Goal: Task Accomplishment & Management: Manage account settings

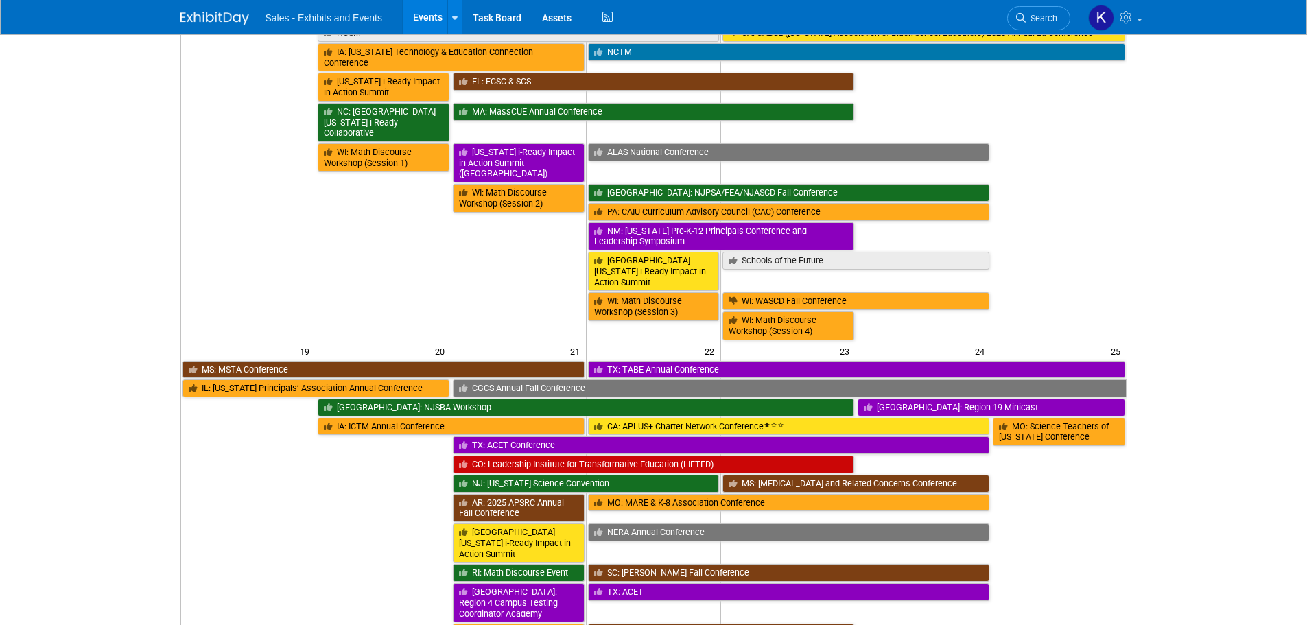
scroll to position [468, 0]
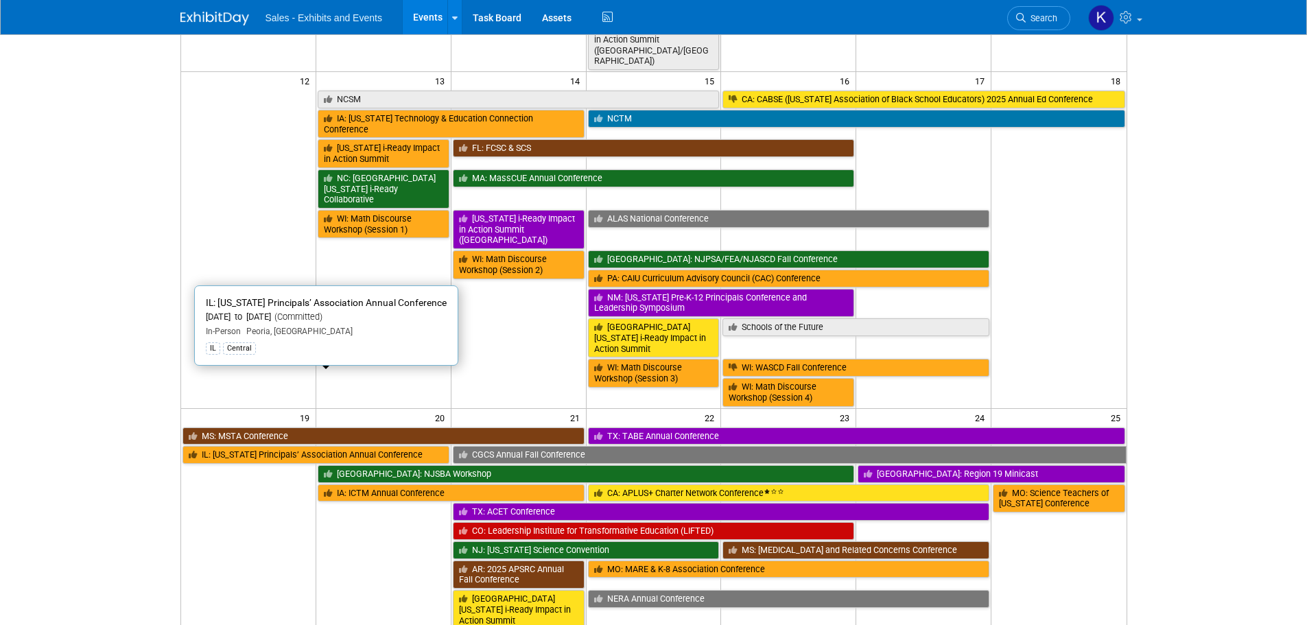
drag, startPoint x: 392, startPoint y: 384, endPoint x: 399, endPoint y: 384, distance: 7.5
click at [392, 446] on link "IL: [US_STATE] Principals’ Association Annual Conference" at bounding box center [315, 455] width 267 height 18
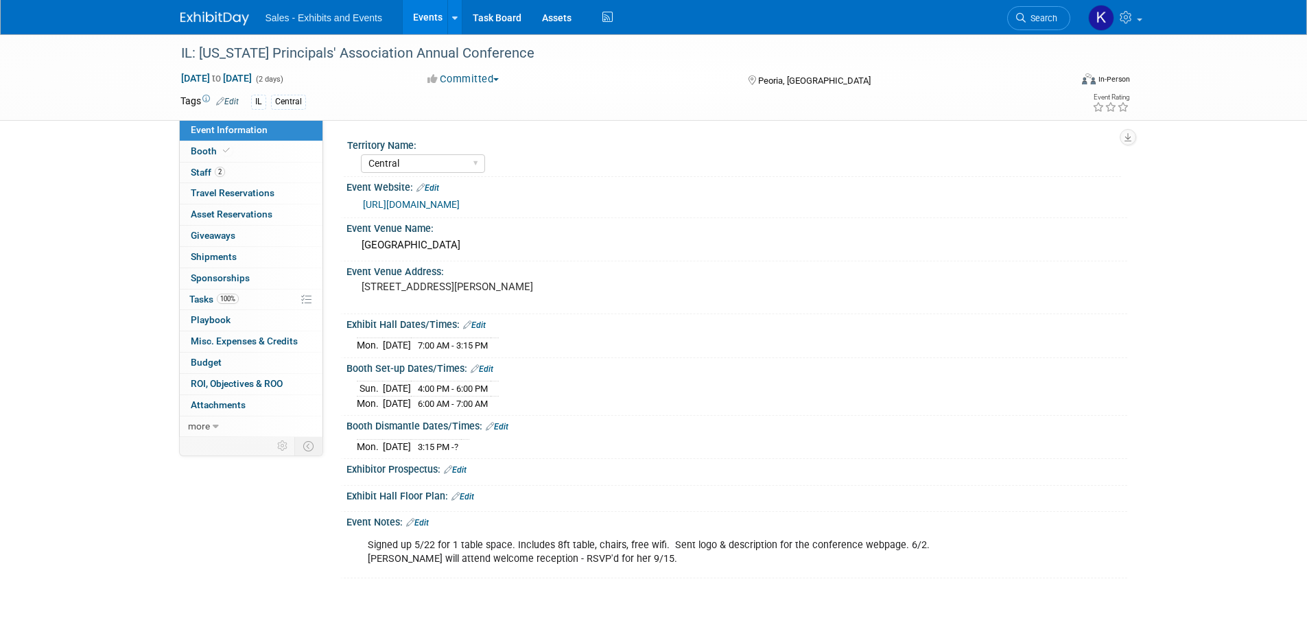
select select "Central"
drag, startPoint x: 422, startPoint y: 519, endPoint x: 425, endPoint y: 525, distance: 7.1
click at [423, 519] on link "Edit" at bounding box center [417, 523] width 23 height 10
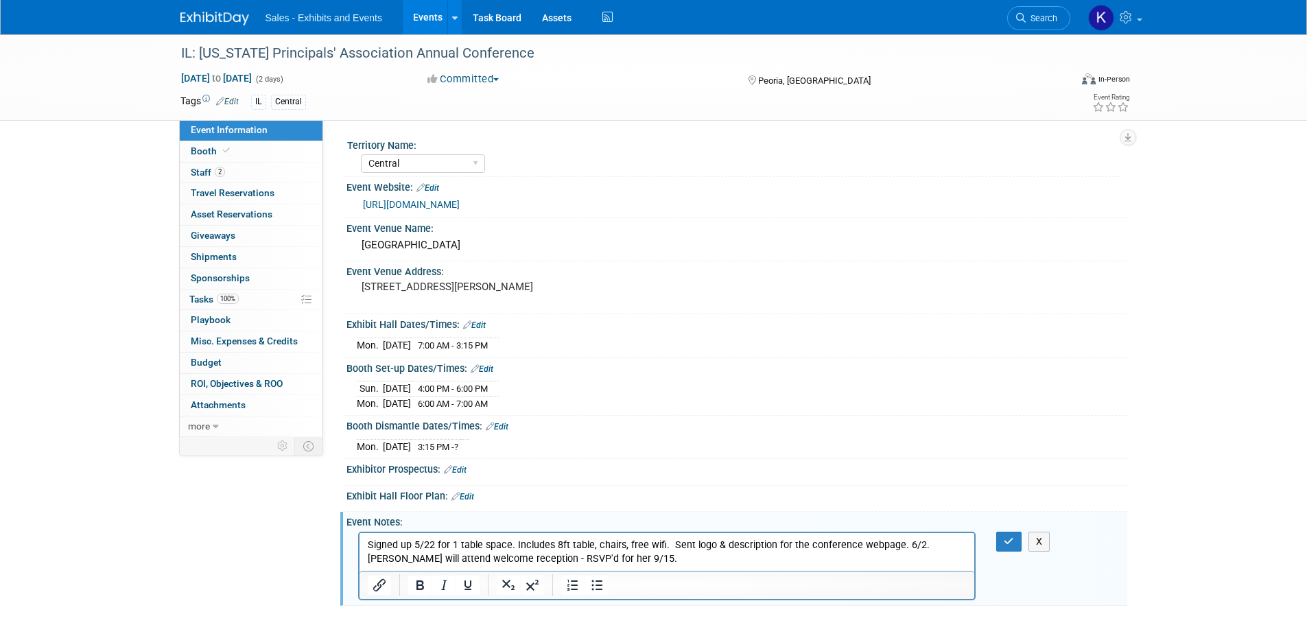
drag, startPoint x: 635, startPoint y: 554, endPoint x: 642, endPoint y: 556, distance: 7.2
click at [634, 555] on p "Signed up 5/22 for 1 table space. Includes 8ft table, chairs, free wifi. Sent l…" at bounding box center [667, 551] width 600 height 27
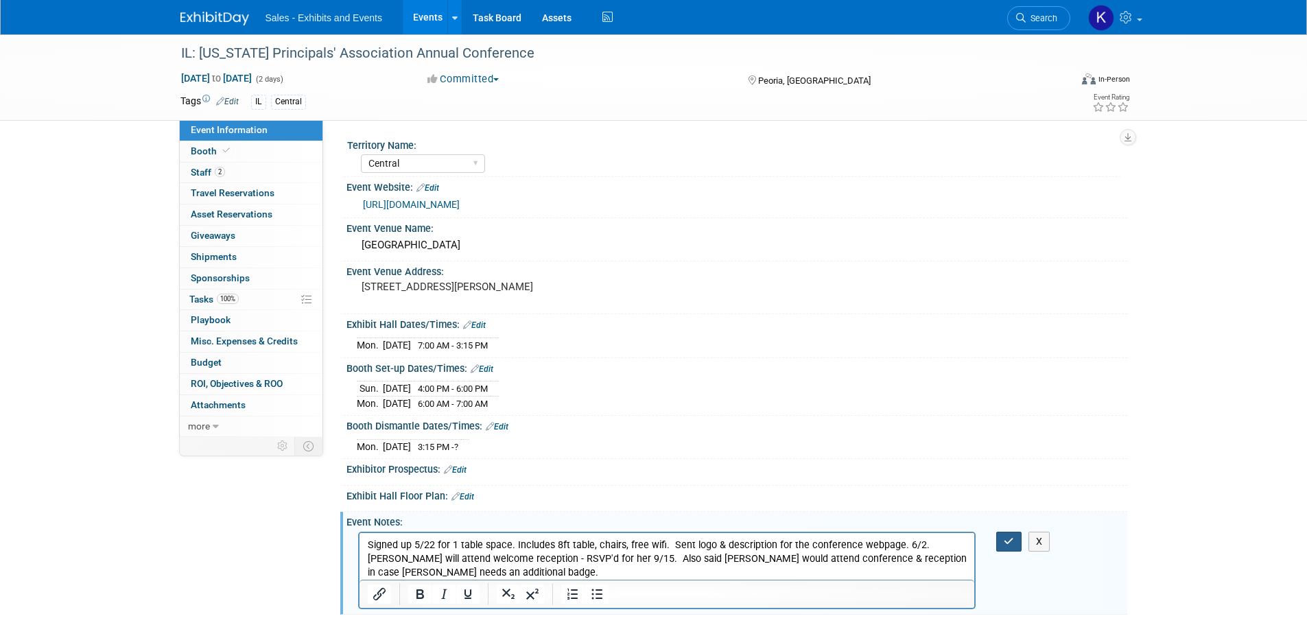
click at [1013, 543] on icon "button" at bounding box center [1009, 542] width 10 height 10
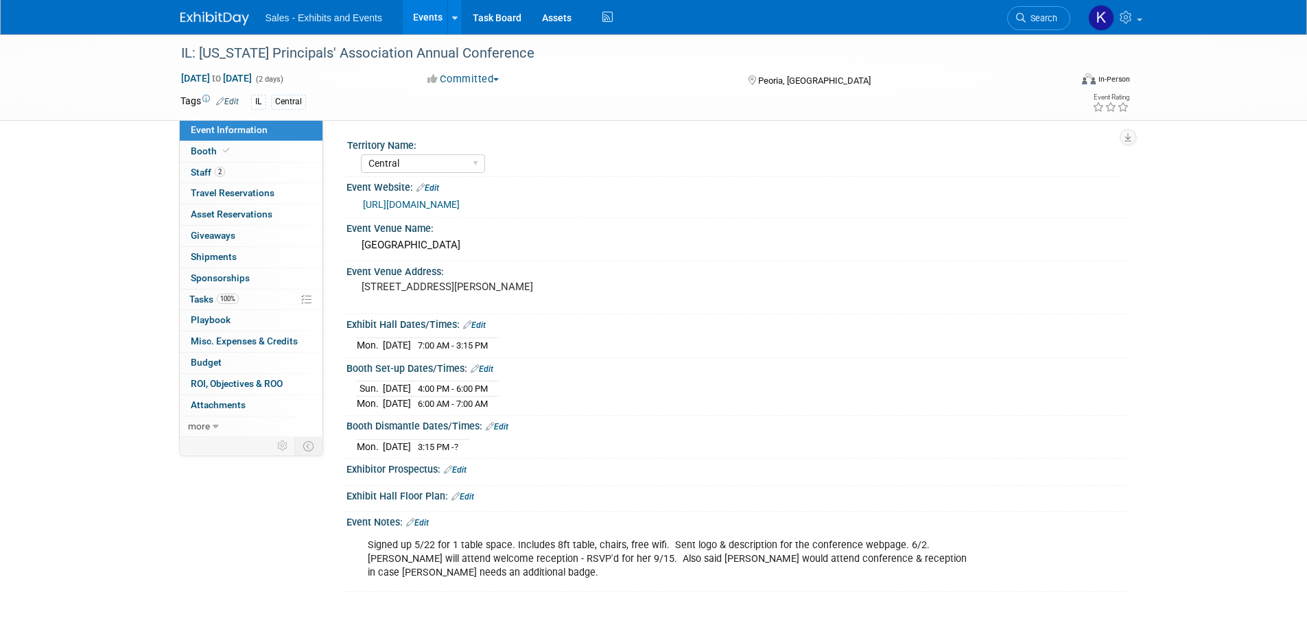
click at [451, 569] on div "Signed up 5/22 for 1 table space. Includes 8ft table, chairs, free wifi. Sent l…" at bounding box center [667, 559] width 618 height 55
click at [429, 514] on div "Event Notes: Edit" at bounding box center [736, 521] width 781 height 18
click at [424, 521] on link "Edit" at bounding box center [417, 523] width 23 height 10
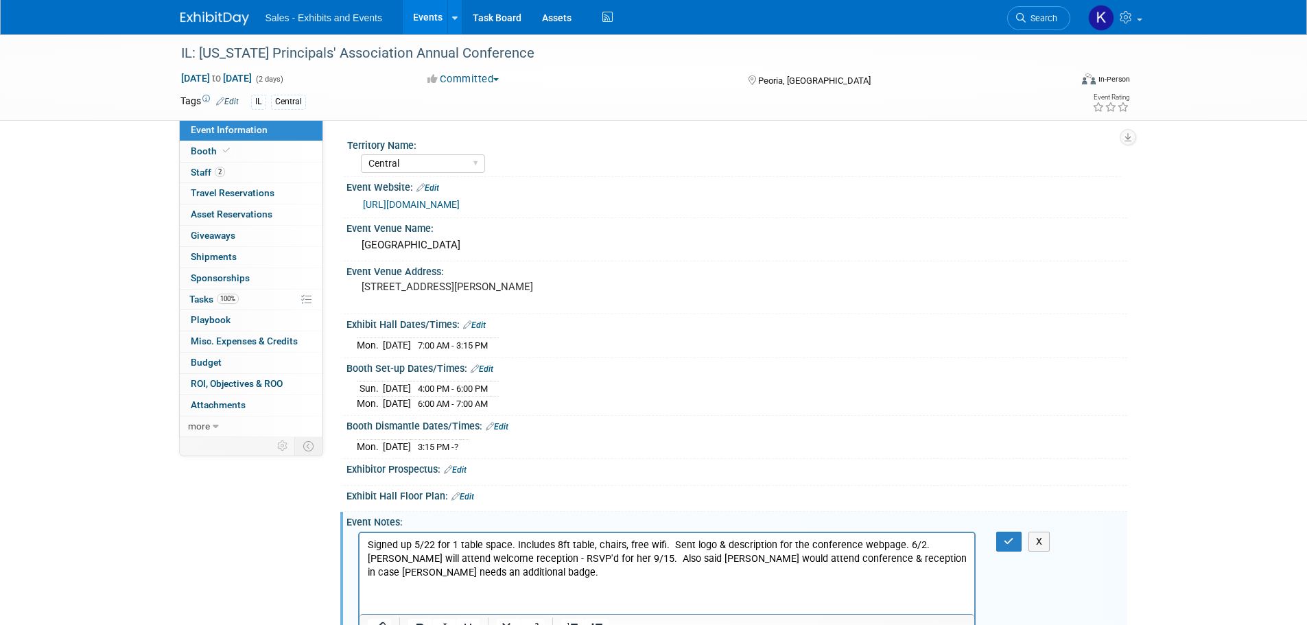
click at [689, 560] on p "Signed up 5/22 for 1 table space. Includes 8ft table, chairs, free wifi. Sent l…" at bounding box center [667, 558] width 600 height 41
click at [1007, 532] on button "button" at bounding box center [1008, 542] width 25 height 20
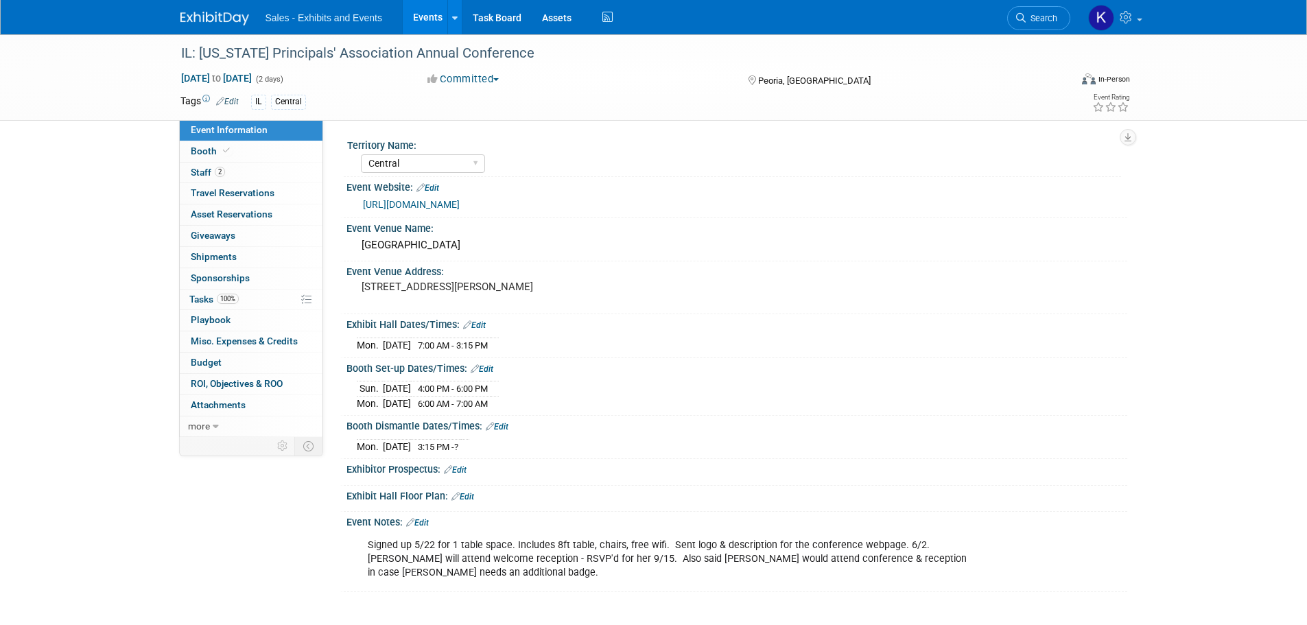
drag, startPoint x: 226, startPoint y: 21, endPoint x: 239, endPoint y: 25, distance: 13.7
click at [226, 21] on img at bounding box center [214, 19] width 69 height 14
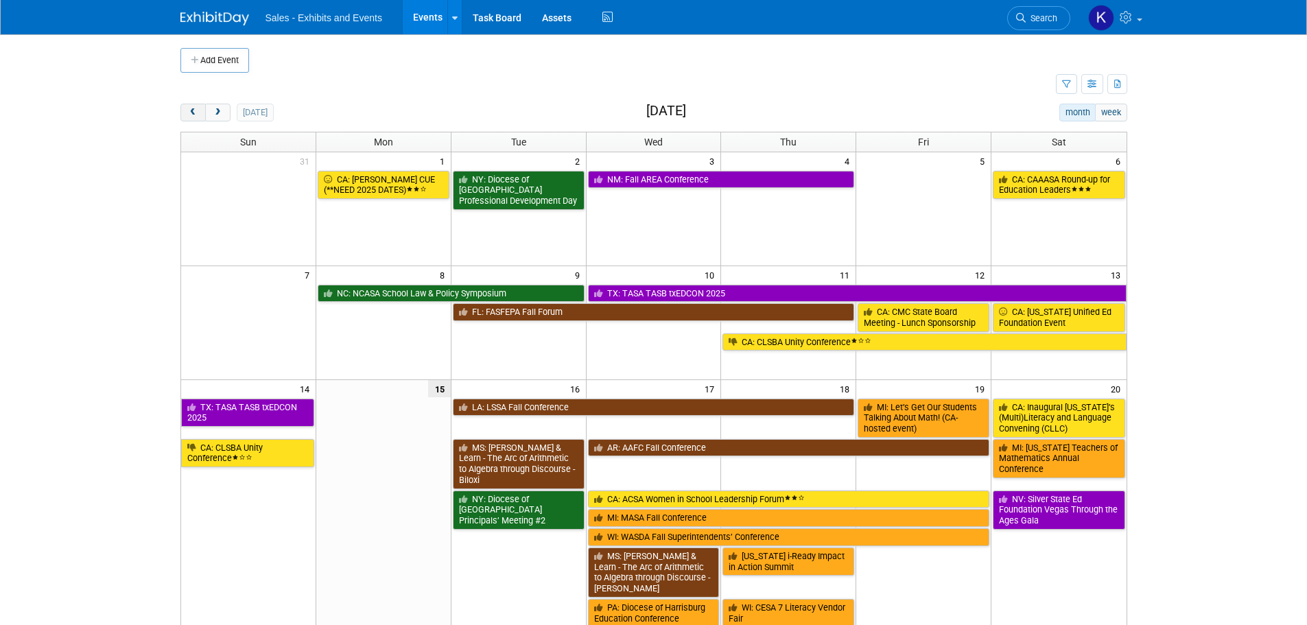
click at [194, 112] on span "prev" at bounding box center [193, 112] width 10 height 9
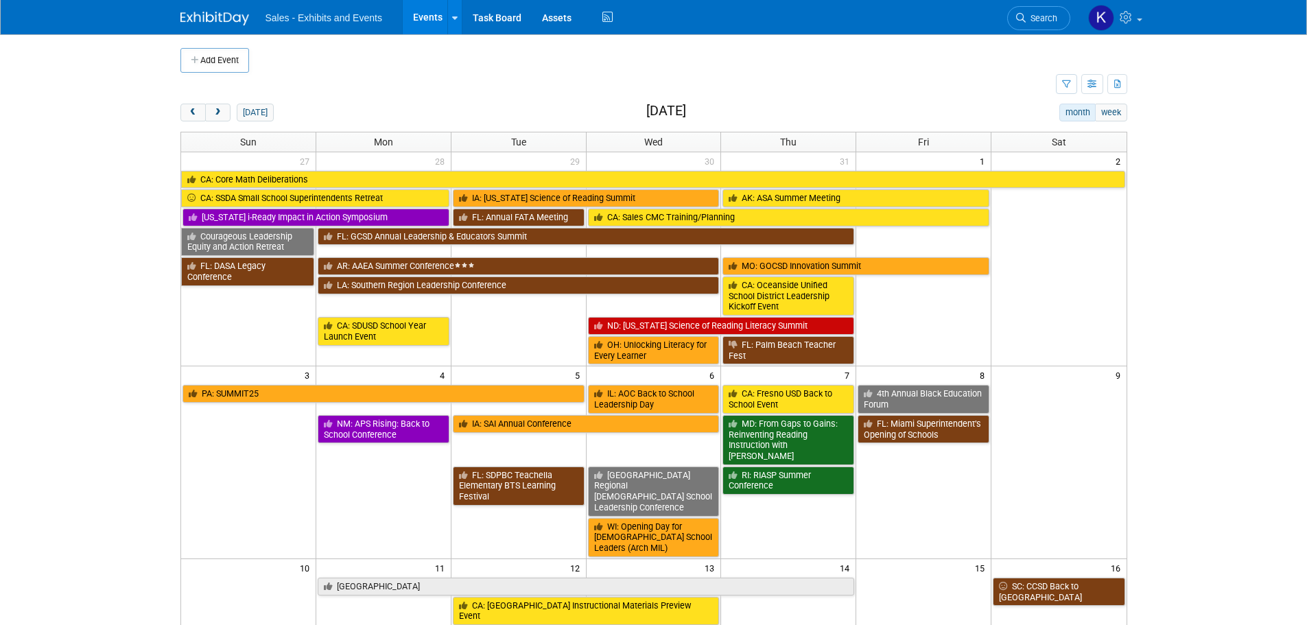
click at [681, 110] on h2 "August 2025" at bounding box center [666, 111] width 40 height 15
click at [195, 106] on button "prev" at bounding box center [192, 113] width 25 height 18
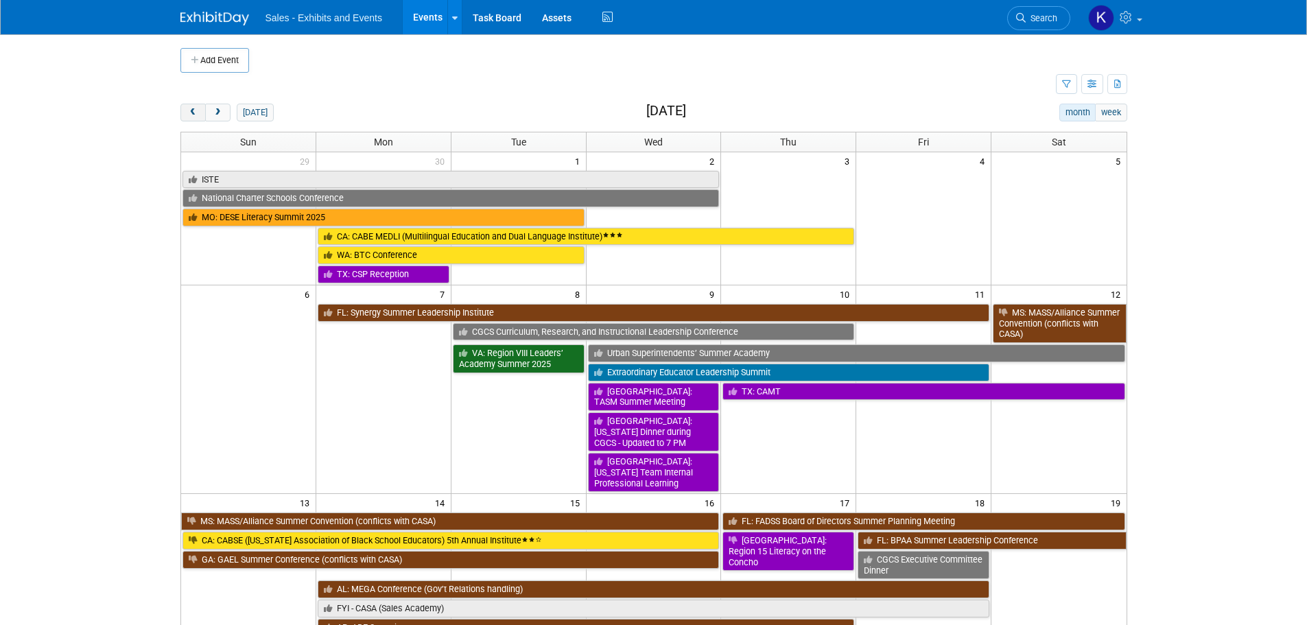
click at [196, 107] on button "prev" at bounding box center [192, 113] width 25 height 18
click at [196, 108] on button "prev" at bounding box center [192, 113] width 25 height 18
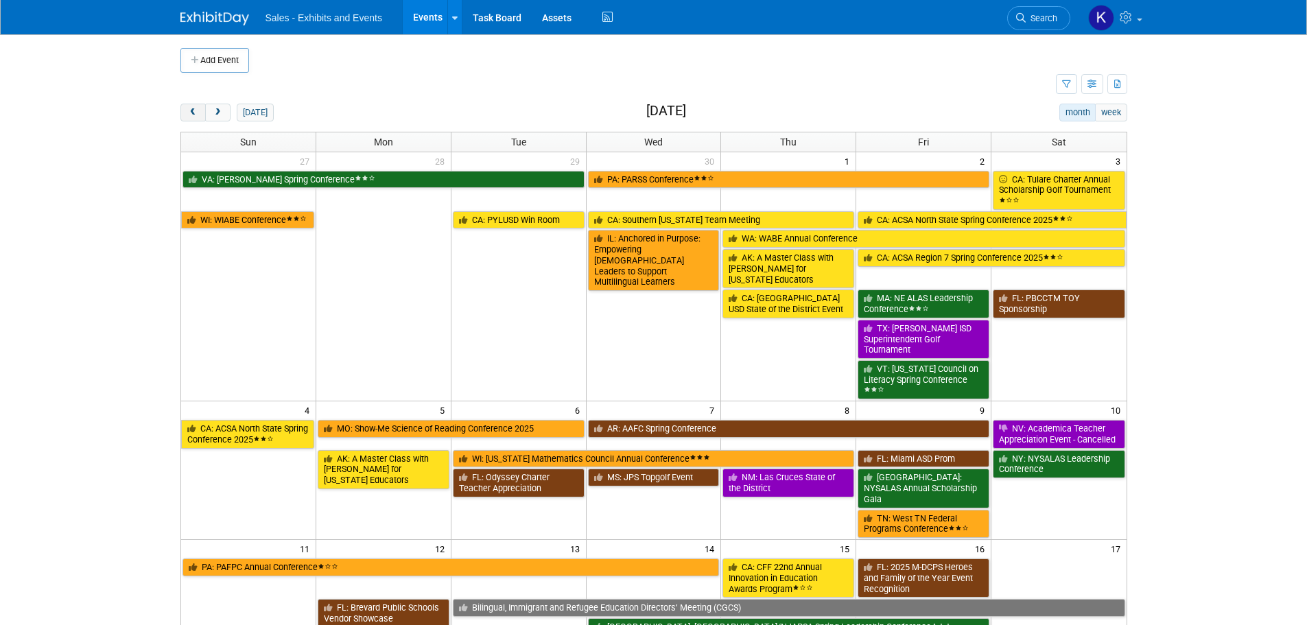
click at [196, 108] on span "prev" at bounding box center [193, 112] width 10 height 9
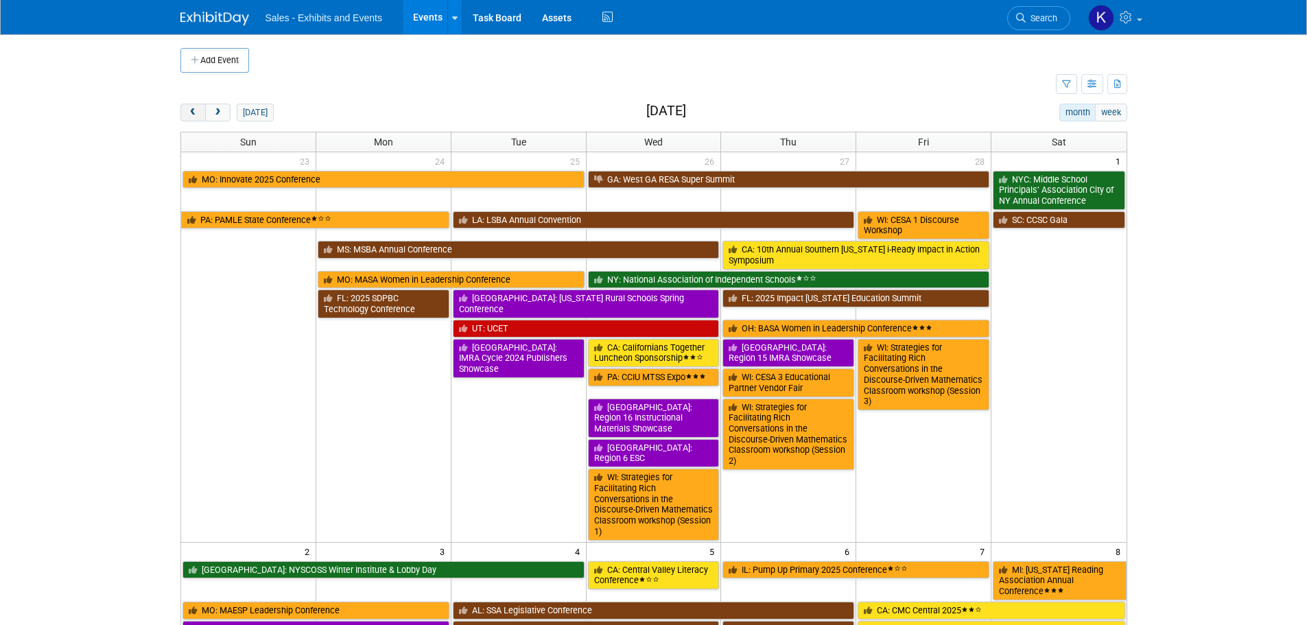
click at [196, 108] on span "prev" at bounding box center [193, 112] width 10 height 9
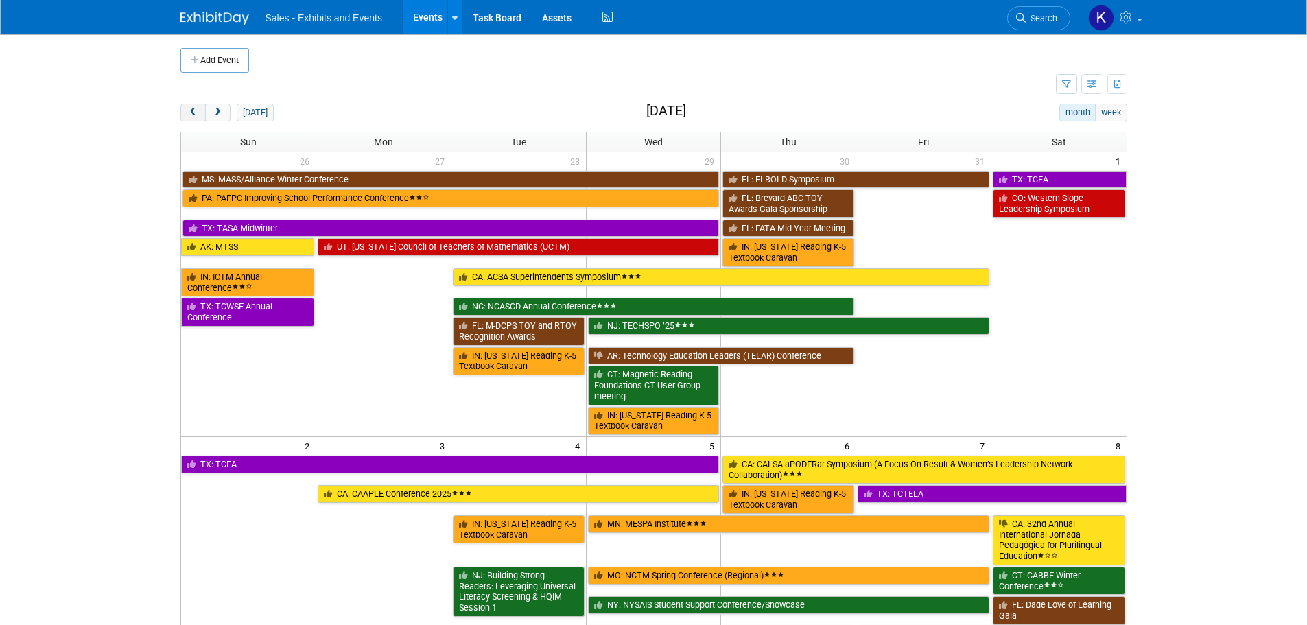
click at [194, 108] on span "prev" at bounding box center [193, 112] width 10 height 9
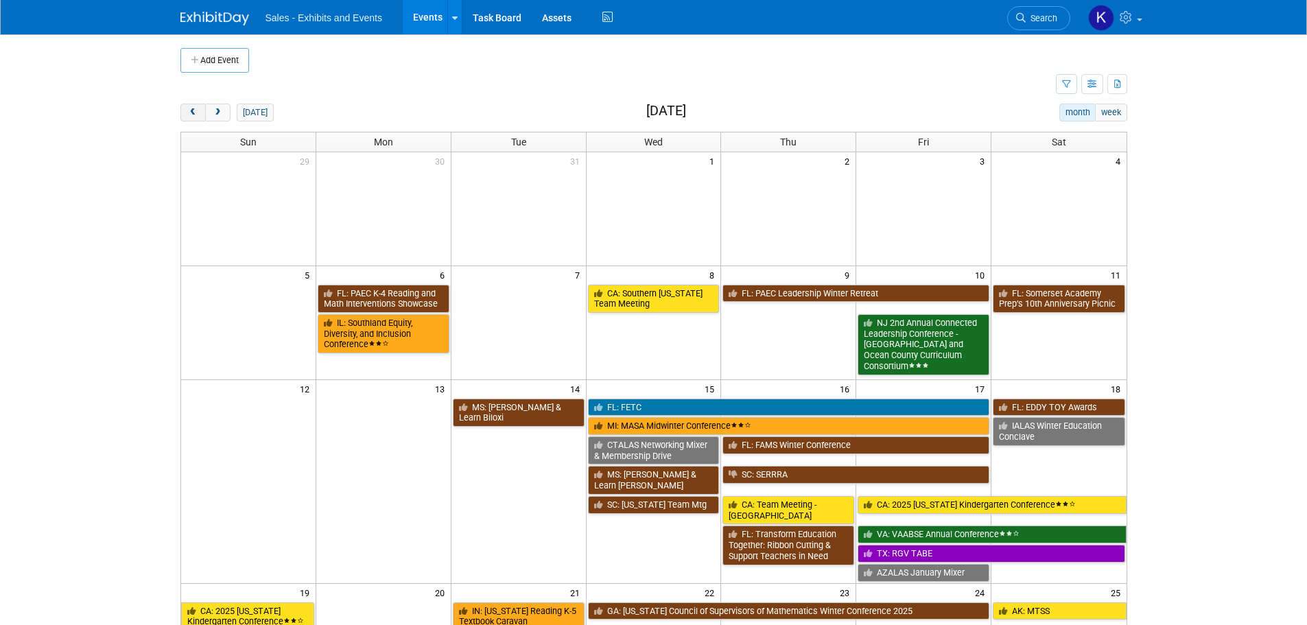
click at [193, 109] on span "prev" at bounding box center [193, 112] width 10 height 9
click at [191, 109] on span "prev" at bounding box center [193, 112] width 10 height 9
click at [189, 111] on span "prev" at bounding box center [193, 112] width 10 height 9
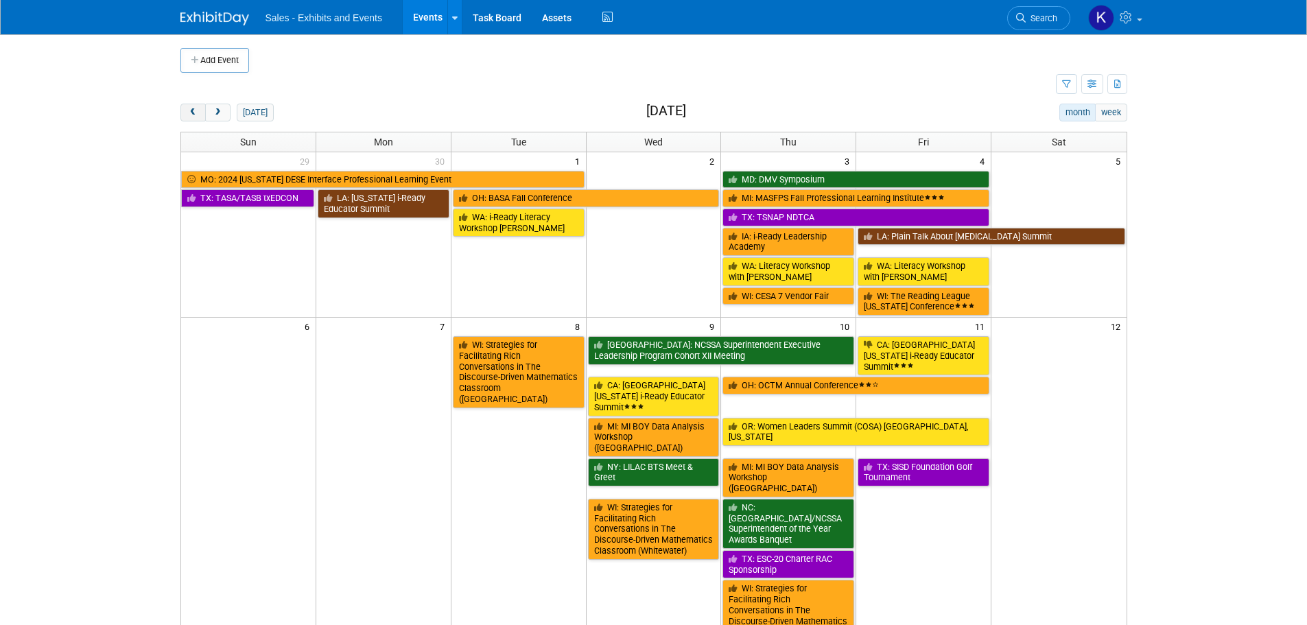
click at [188, 112] on span "prev" at bounding box center [193, 112] width 10 height 9
click at [188, 113] on span "prev" at bounding box center [193, 112] width 10 height 9
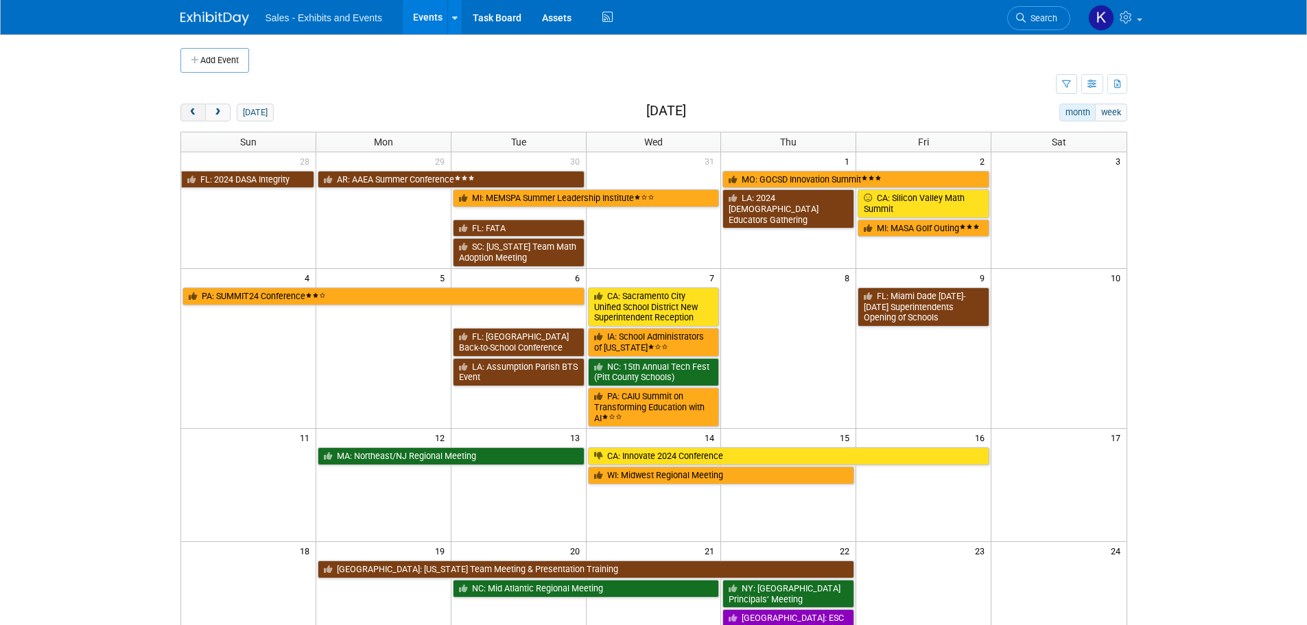
click at [187, 113] on button "prev" at bounding box center [192, 113] width 25 height 18
click at [185, 113] on button "prev" at bounding box center [192, 113] width 25 height 18
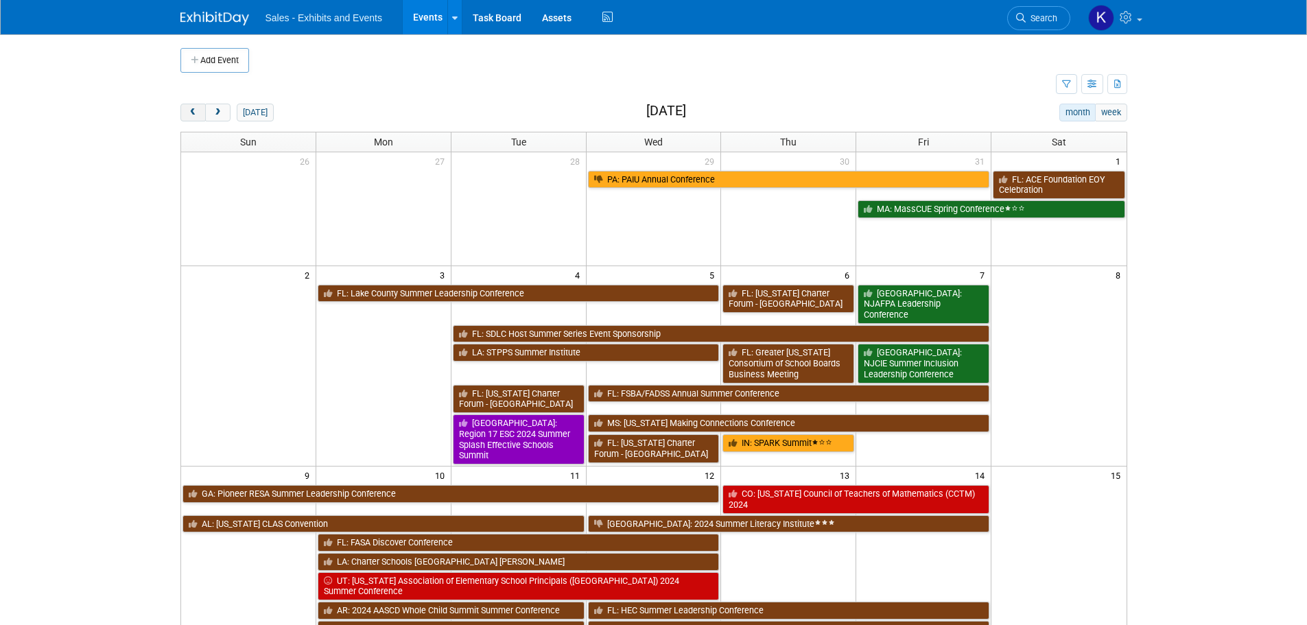
click at [184, 113] on button "prev" at bounding box center [192, 113] width 25 height 18
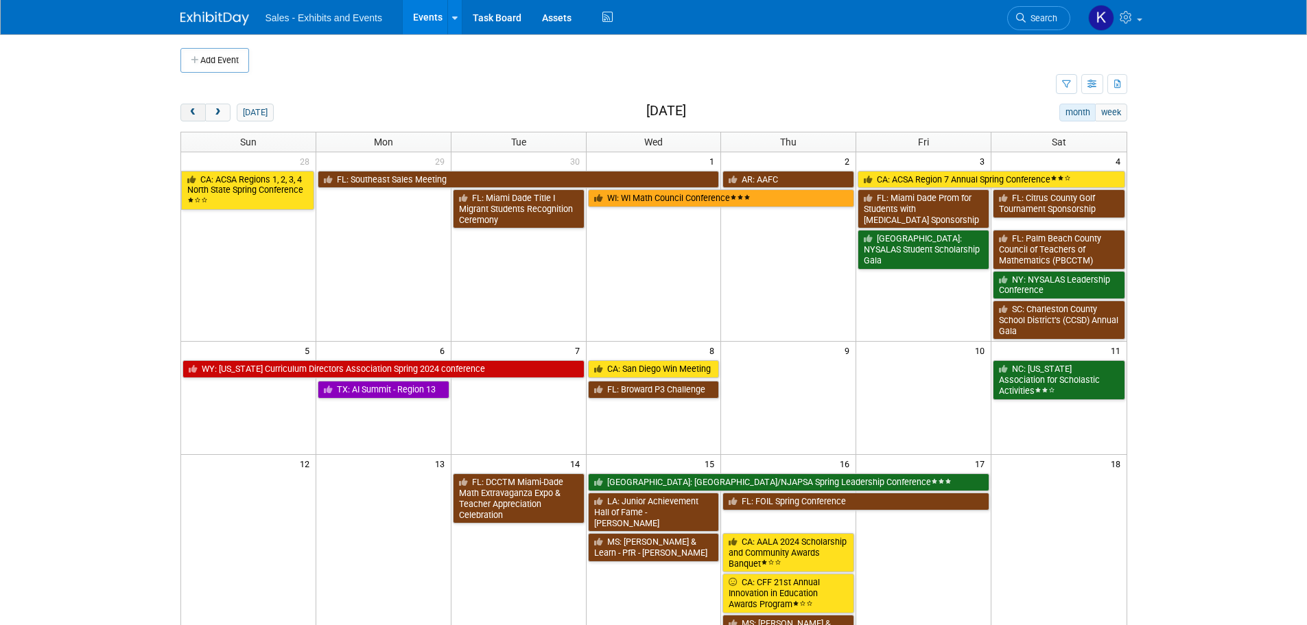
click at [185, 113] on button "prev" at bounding box center [192, 113] width 25 height 18
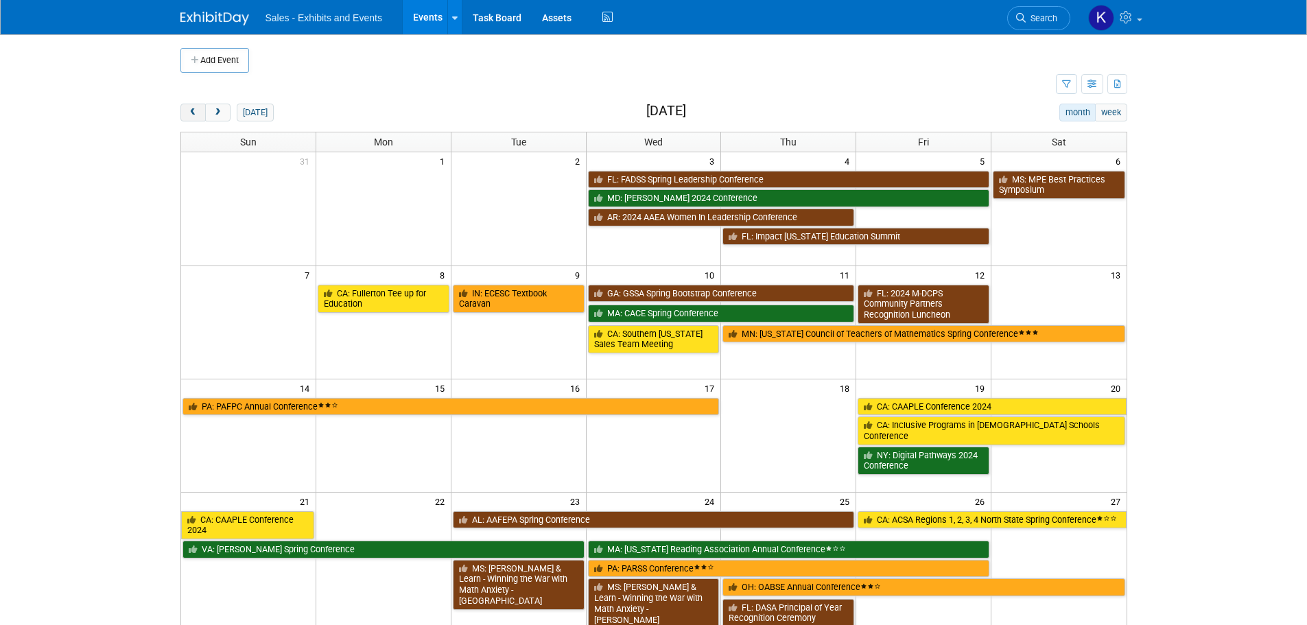
click at [185, 113] on button "prev" at bounding box center [192, 113] width 25 height 18
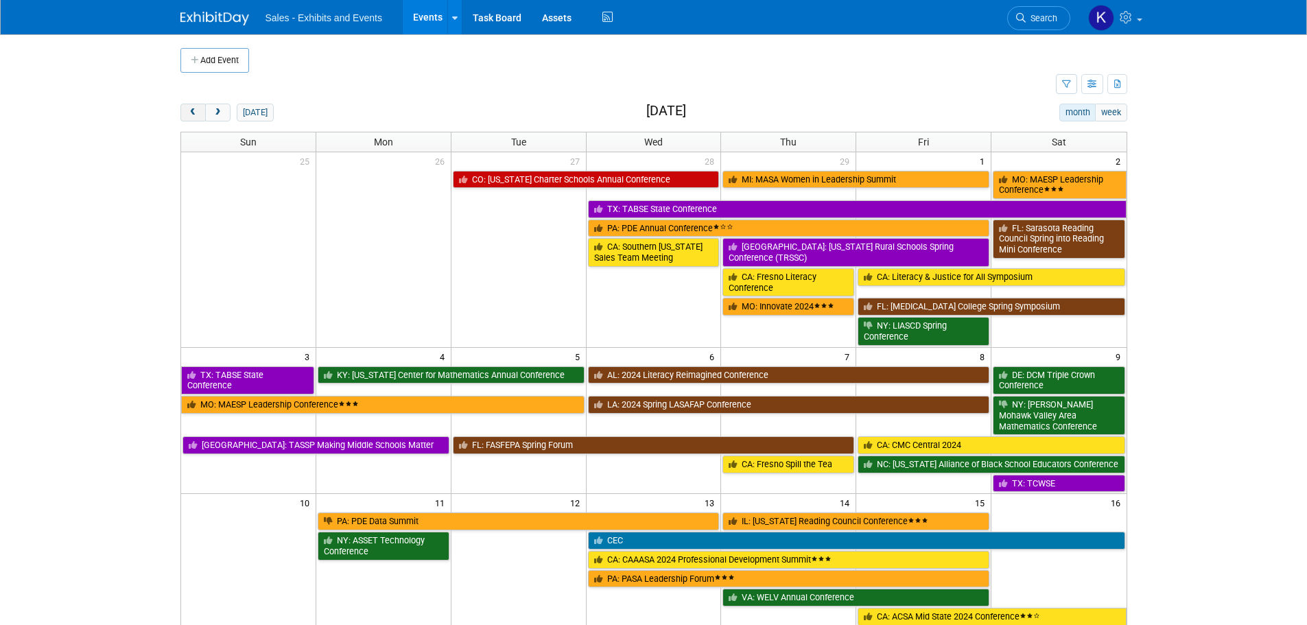
click at [186, 115] on button "prev" at bounding box center [192, 113] width 25 height 18
click at [188, 115] on span "prev" at bounding box center [193, 112] width 10 height 9
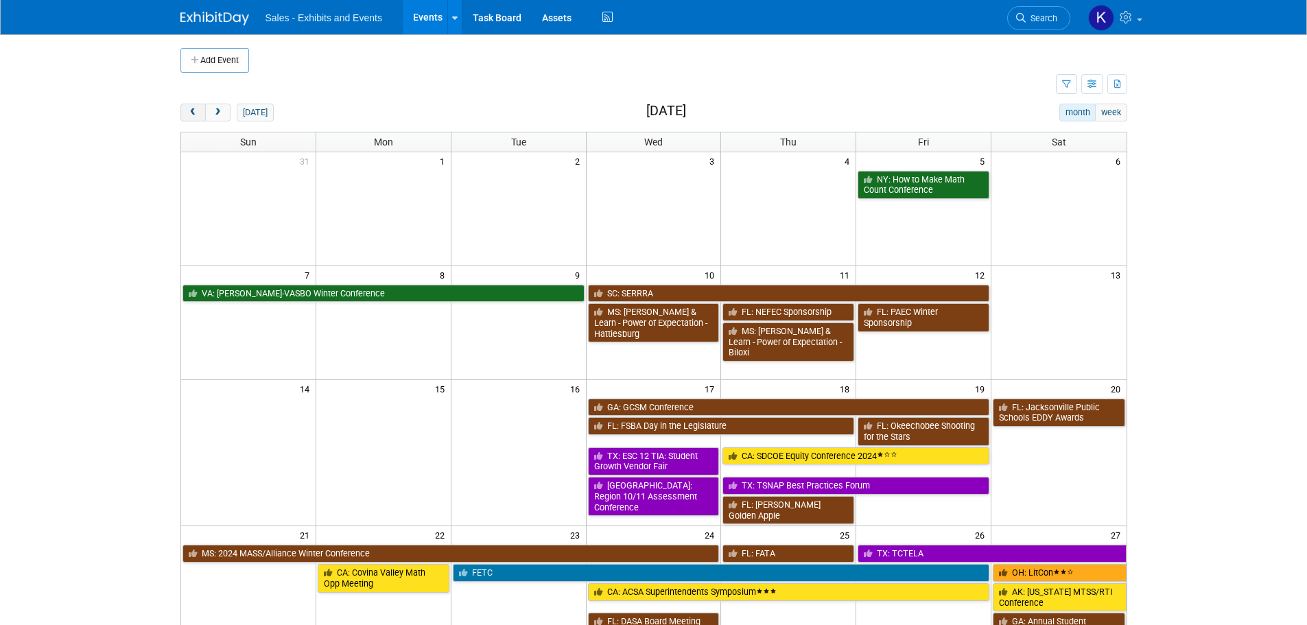
click at [187, 115] on button "prev" at bounding box center [192, 113] width 25 height 18
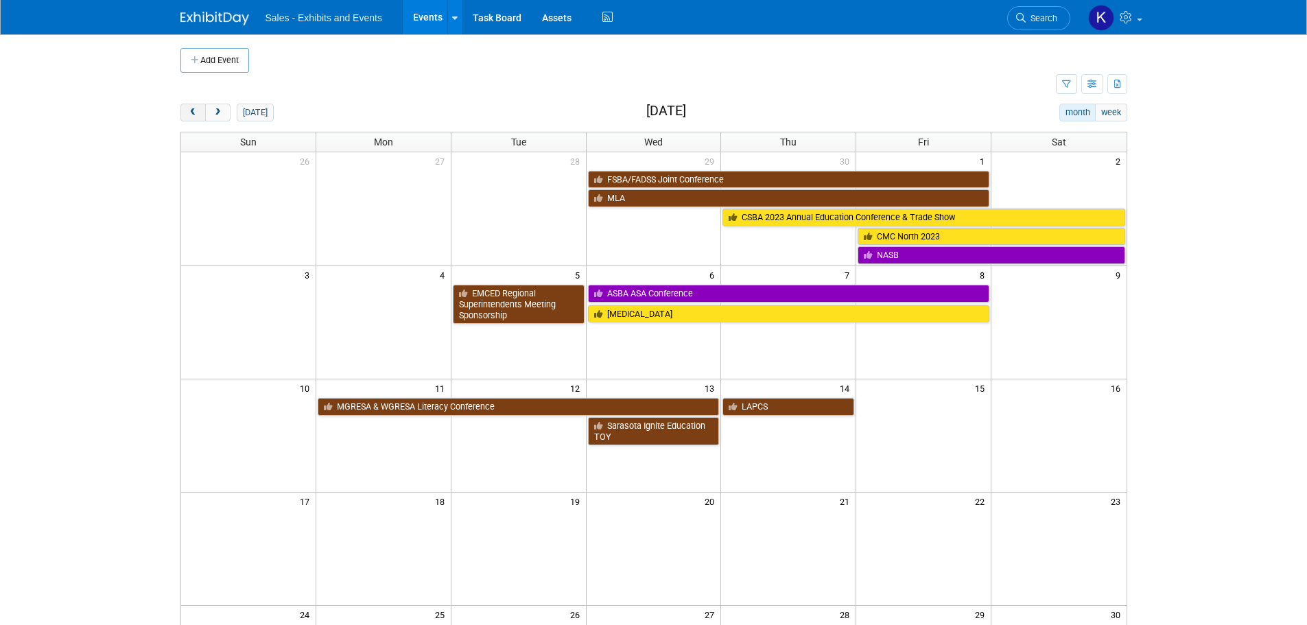
click at [187, 115] on button "prev" at bounding box center [192, 113] width 25 height 18
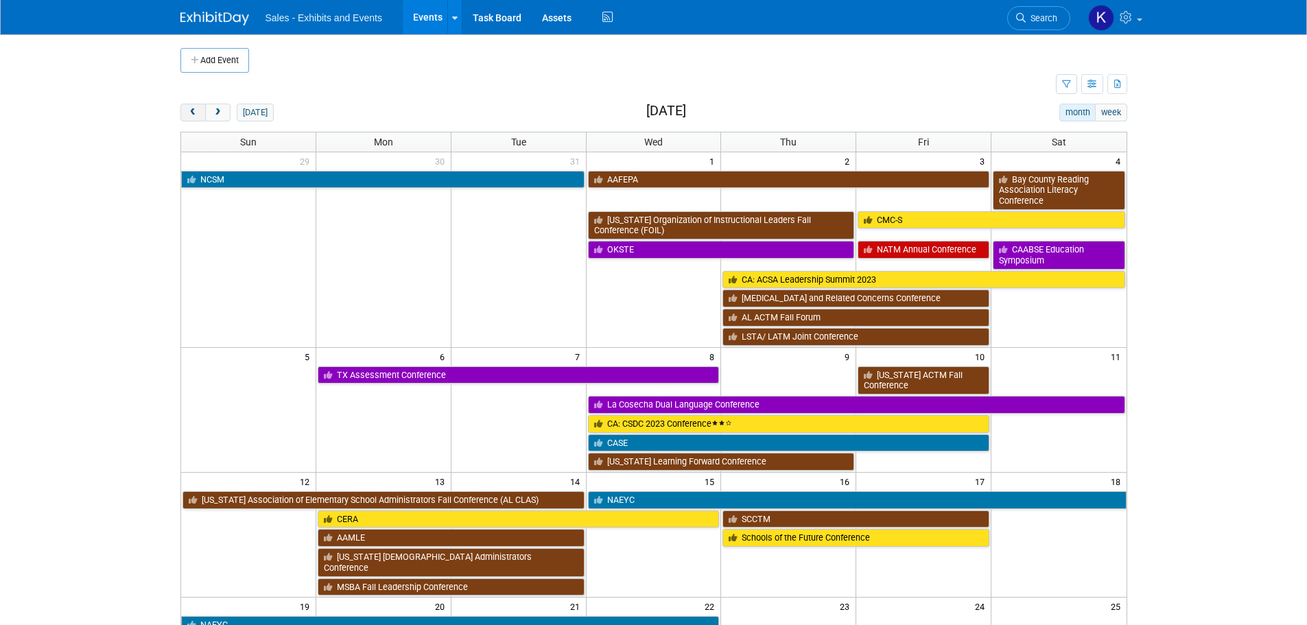
click at [187, 115] on button "prev" at bounding box center [192, 113] width 25 height 18
click at [188, 115] on span "prev" at bounding box center [193, 112] width 10 height 9
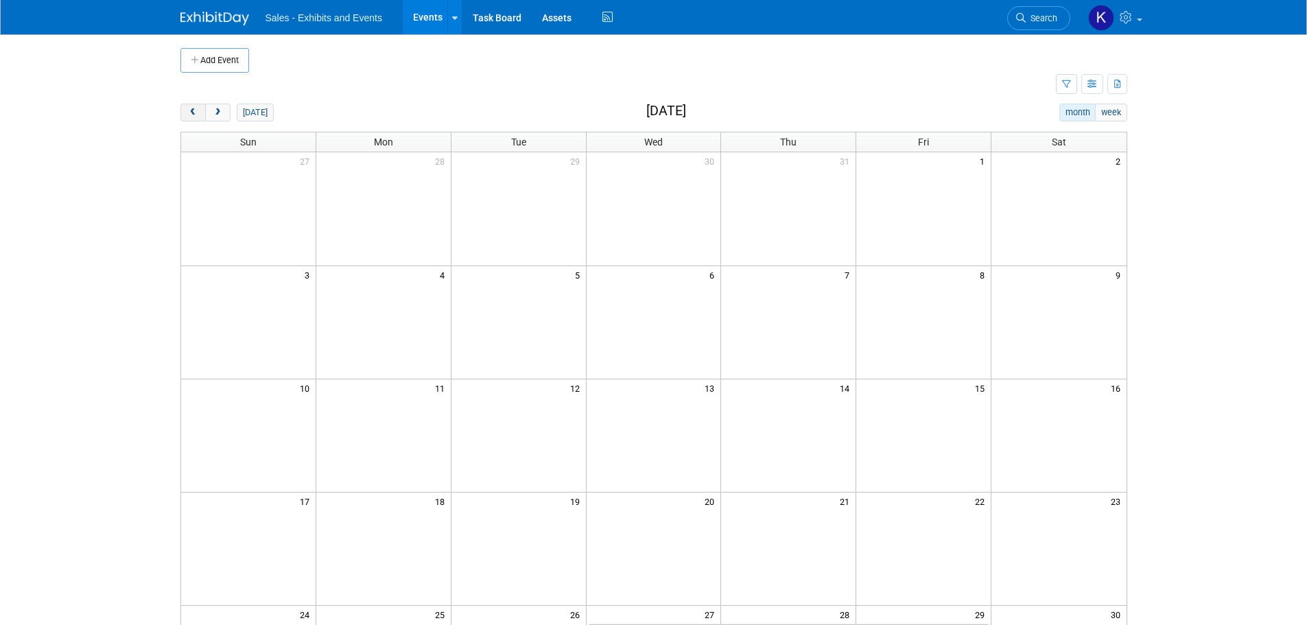
click at [189, 115] on span "prev" at bounding box center [193, 112] width 10 height 9
click at [187, 113] on button "prev" at bounding box center [192, 113] width 25 height 18
click at [184, 113] on button "prev" at bounding box center [192, 113] width 25 height 18
click at [183, 113] on button "prev" at bounding box center [192, 113] width 25 height 18
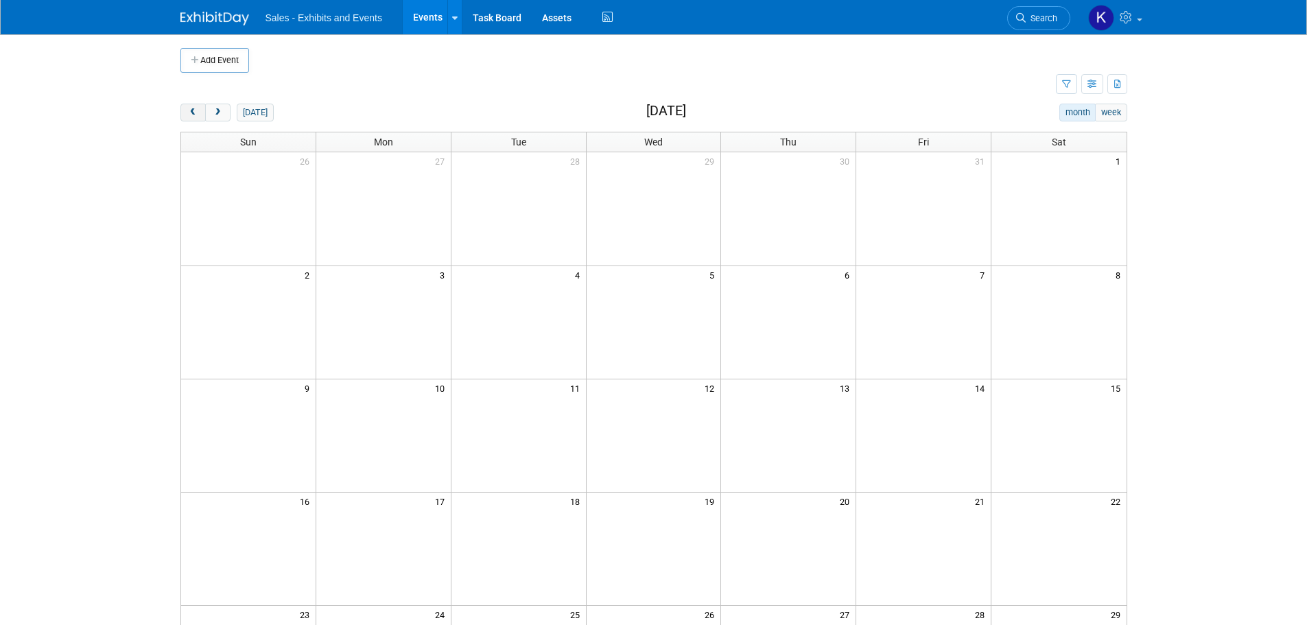
click at [184, 115] on button "prev" at bounding box center [192, 113] width 25 height 18
click at [184, 116] on button "prev" at bounding box center [192, 113] width 25 height 18
click at [184, 117] on button "prev" at bounding box center [192, 113] width 25 height 18
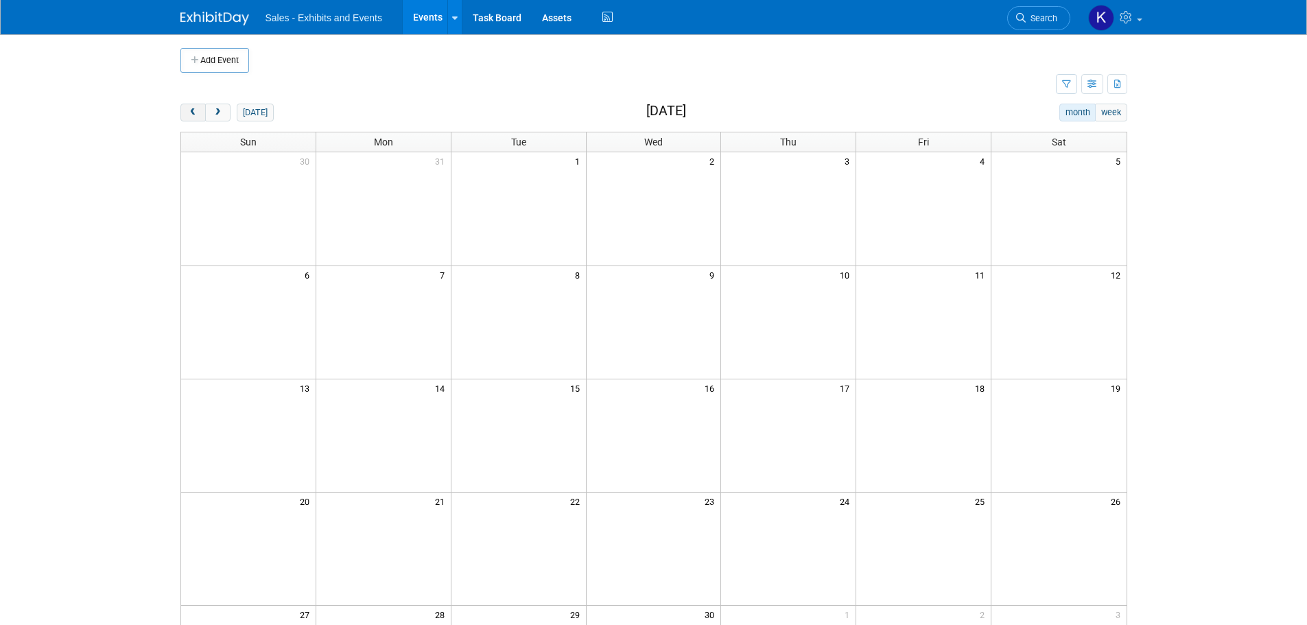
click at [184, 117] on button "prev" at bounding box center [192, 113] width 25 height 18
click at [183, 117] on button "prev" at bounding box center [192, 113] width 25 height 18
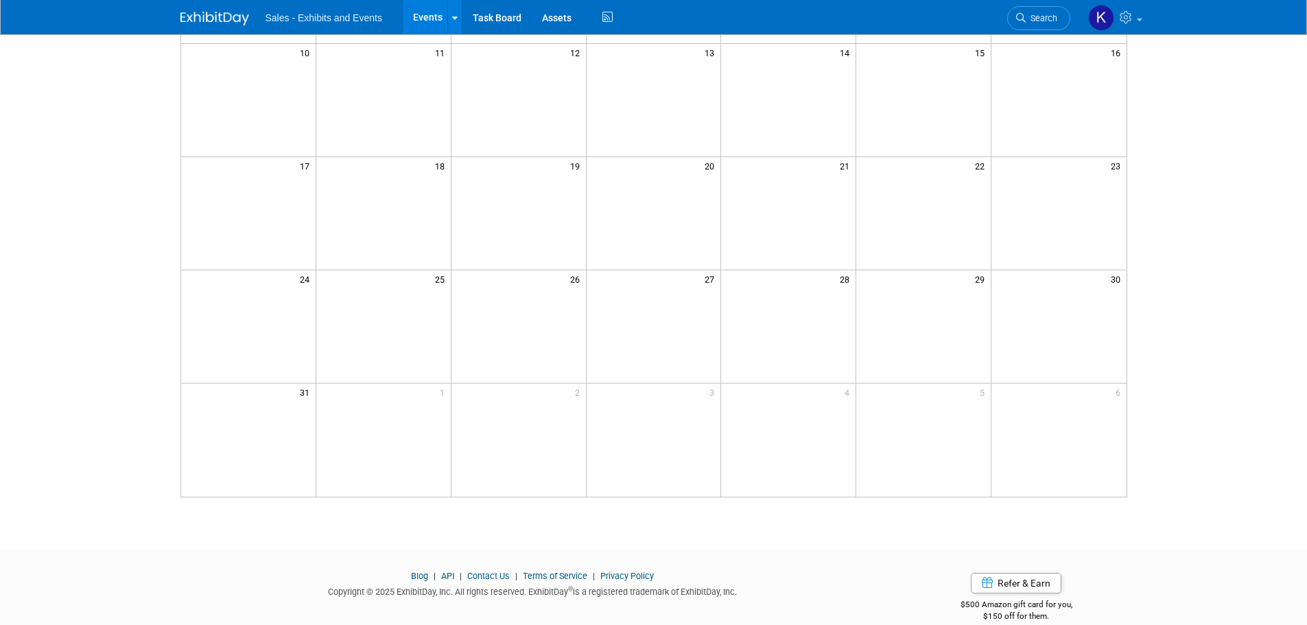
scroll to position [343, 0]
